Goal: Ask a question

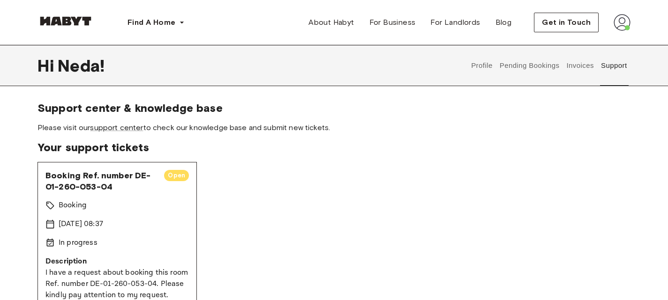
click at [484, 64] on button "Profile" at bounding box center [482, 65] width 24 height 41
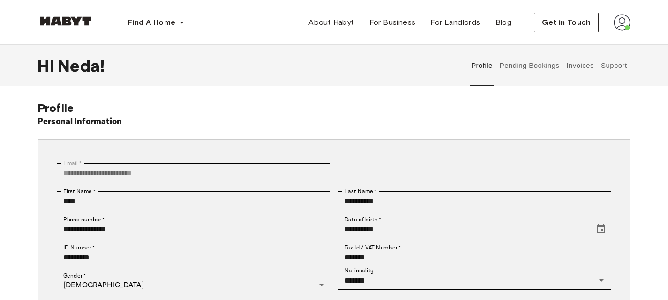
click at [527, 67] on button "Pending Bookings" at bounding box center [529, 65] width 62 height 41
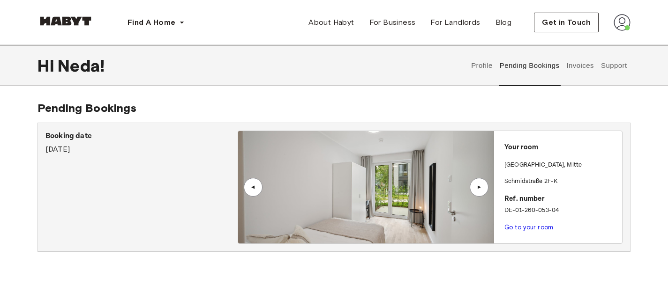
click at [617, 64] on button "Support" at bounding box center [613, 65] width 29 height 41
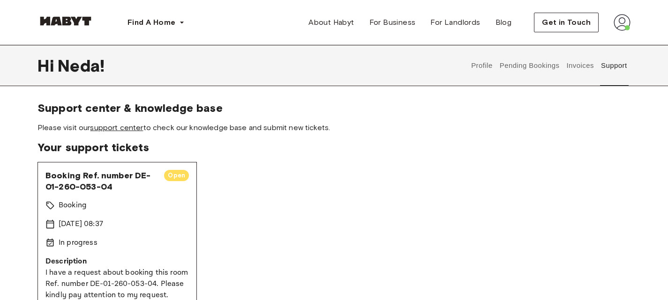
click at [114, 127] on link "support center" at bounding box center [116, 127] width 53 height 9
click at [474, 60] on button "Profile" at bounding box center [482, 65] width 24 height 41
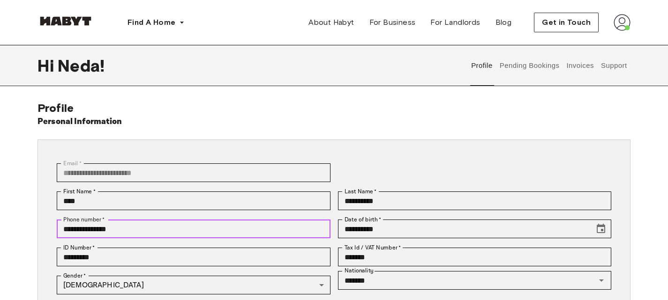
drag, startPoint x: 138, startPoint y: 227, endPoint x: 10, endPoint y: 229, distance: 127.9
click at [10, 229] on div "**********" at bounding box center [334, 280] width 668 height 358
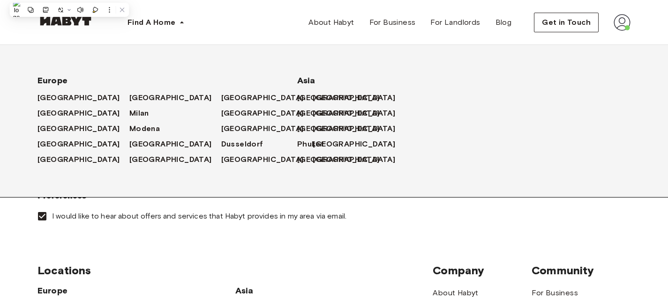
scroll to position [234, 0]
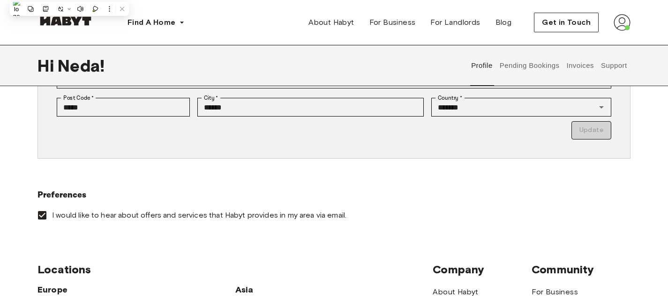
click at [611, 67] on button "Support" at bounding box center [613, 65] width 29 height 41
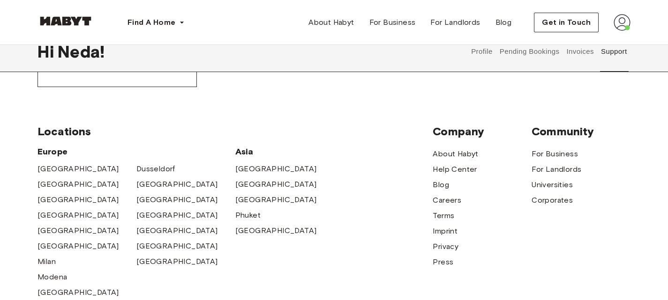
click at [581, 50] on button "Invoices" at bounding box center [580, 51] width 30 height 41
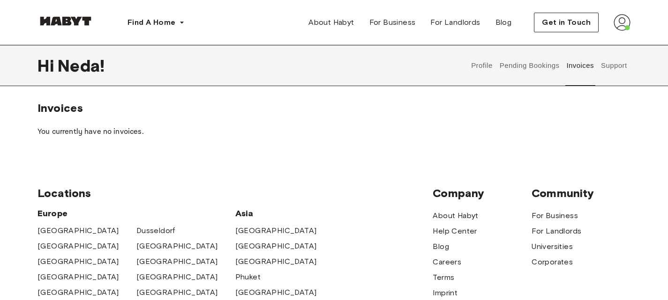
click at [611, 61] on button "Support" at bounding box center [613, 65] width 29 height 41
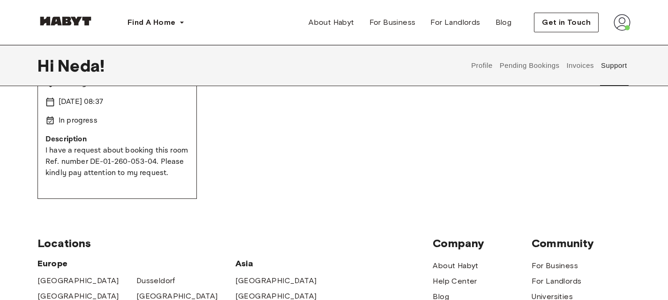
scroll to position [141, 0]
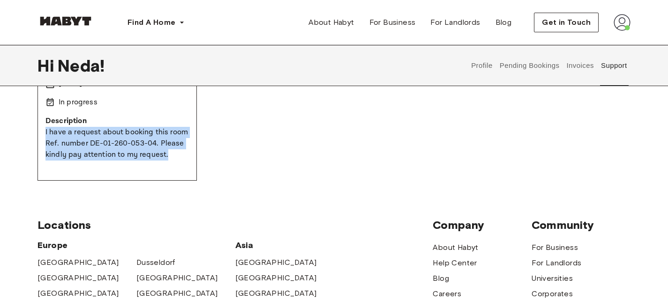
drag, startPoint x: 87, startPoint y: 174, endPoint x: 44, endPoint y: 131, distance: 60.6
click at [44, 131] on div "Booking Ref. number DE-01-260-053-04 Open Booking [DATE] 08:37 In progress Desc…" at bounding box center [116, 101] width 159 height 159
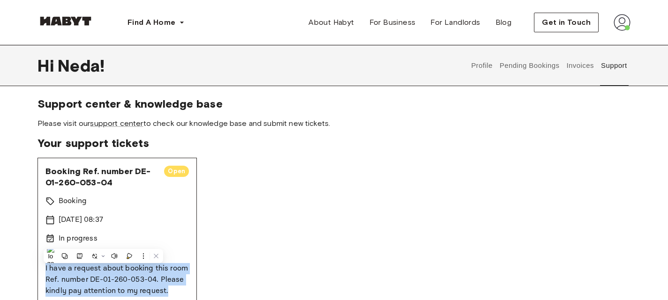
scroll to position [0, 0]
